Goal: Task Accomplishment & Management: Use online tool/utility

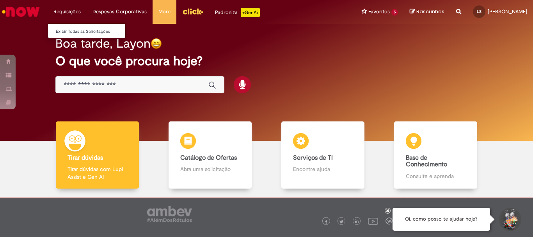
click at [68, 12] on li "Requisições Exibir Todas as Solicitações" at bounding box center [67, 11] width 39 height 23
click at [74, 32] on link "Exibir Todas as Solicitações" at bounding box center [91, 31] width 86 height 9
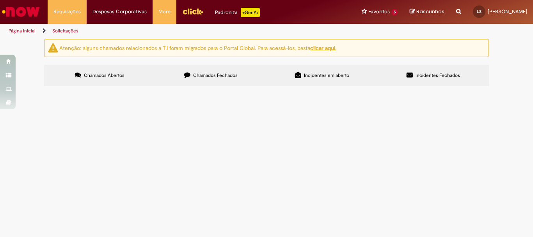
click at [0, 0] on input "Pesquisar" at bounding box center [0, 0] width 0 height 0
click at [67, 29] on link "Solicitações" at bounding box center [65, 31] width 26 height 6
click at [200, 76] on span "Chamados Fechados" at bounding box center [215, 75] width 44 height 6
click at [119, 76] on span "Chamados Abertos" at bounding box center [104, 75] width 41 height 6
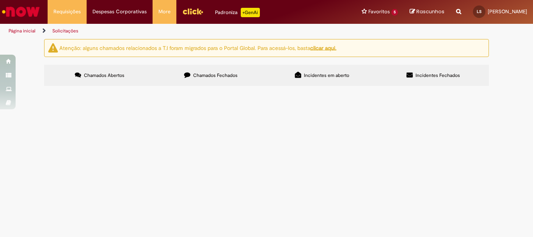
click at [210, 75] on span "Chamados Fechados" at bounding box center [215, 75] width 44 height 6
click at [136, 80] on label "Chamados Abertos" at bounding box center [99, 75] width 111 height 21
click at [331, 75] on span "Incidentes em aberto" at bounding box center [326, 75] width 45 height 6
click at [447, 72] on span "Incidentes Fechados" at bounding box center [437, 75] width 44 height 6
click at [120, 73] on span "Chamados Abertos" at bounding box center [104, 75] width 41 height 6
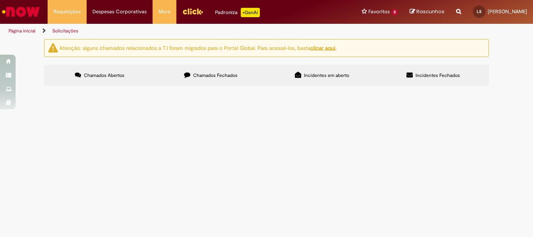
click at [32, 14] on img "Ir para a Homepage" at bounding box center [21, 12] width 40 height 16
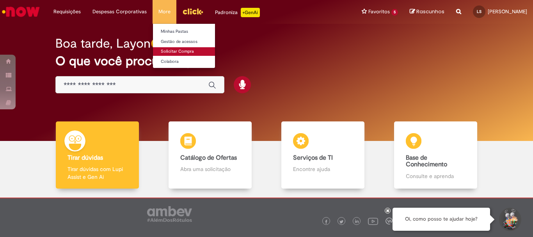
click at [178, 53] on link "Solicitar Compra" at bounding box center [196, 51] width 86 height 9
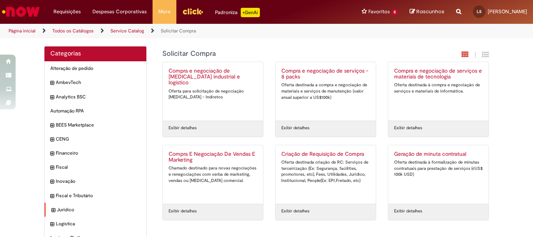
scroll to position [67, 0]
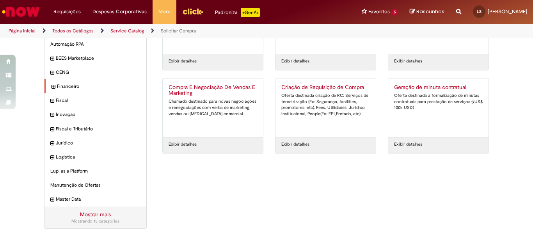
click at [51, 88] on icon "expandir categoria Financeiro" at bounding box center [53, 87] width 4 height 8
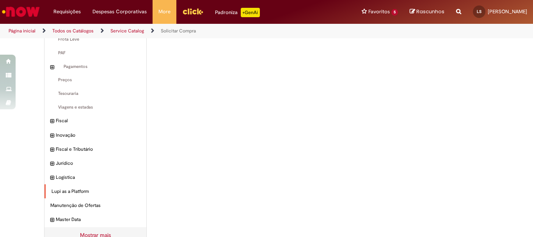
scroll to position [0, 0]
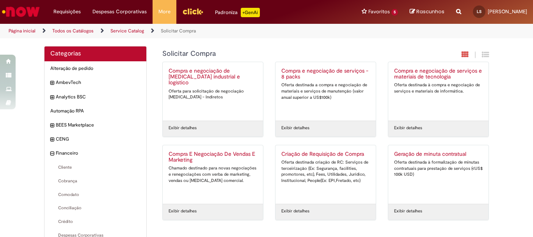
click at [21, 12] on img "Ir para a Homepage" at bounding box center [21, 12] width 40 height 16
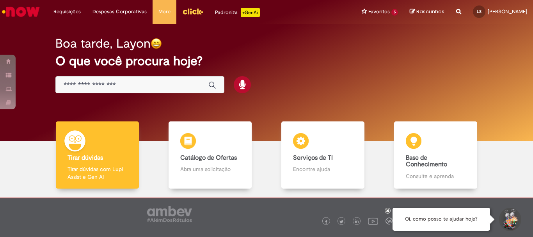
click at [139, 88] on input "Basta digitar aqui" at bounding box center [132, 85] width 137 height 9
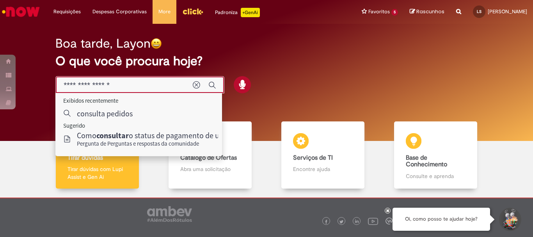
type input "**********"
